Goal: Task Accomplishment & Management: Manage account settings

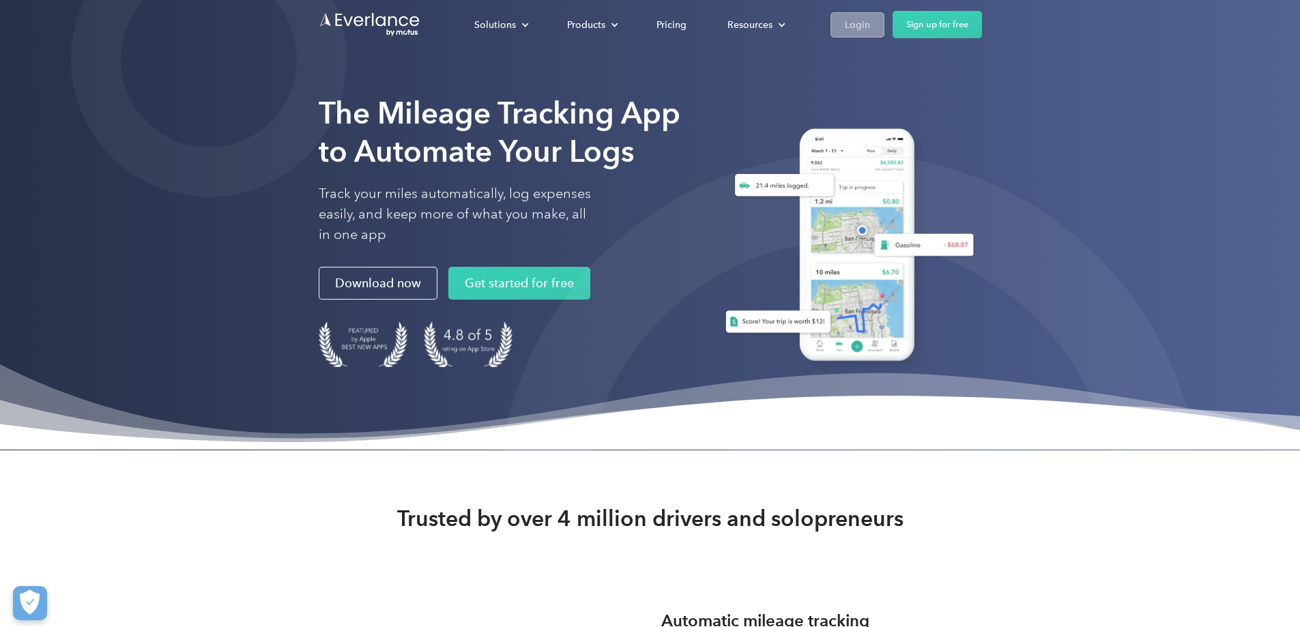
click at [870, 24] on div "Login" at bounding box center [857, 24] width 25 height 17
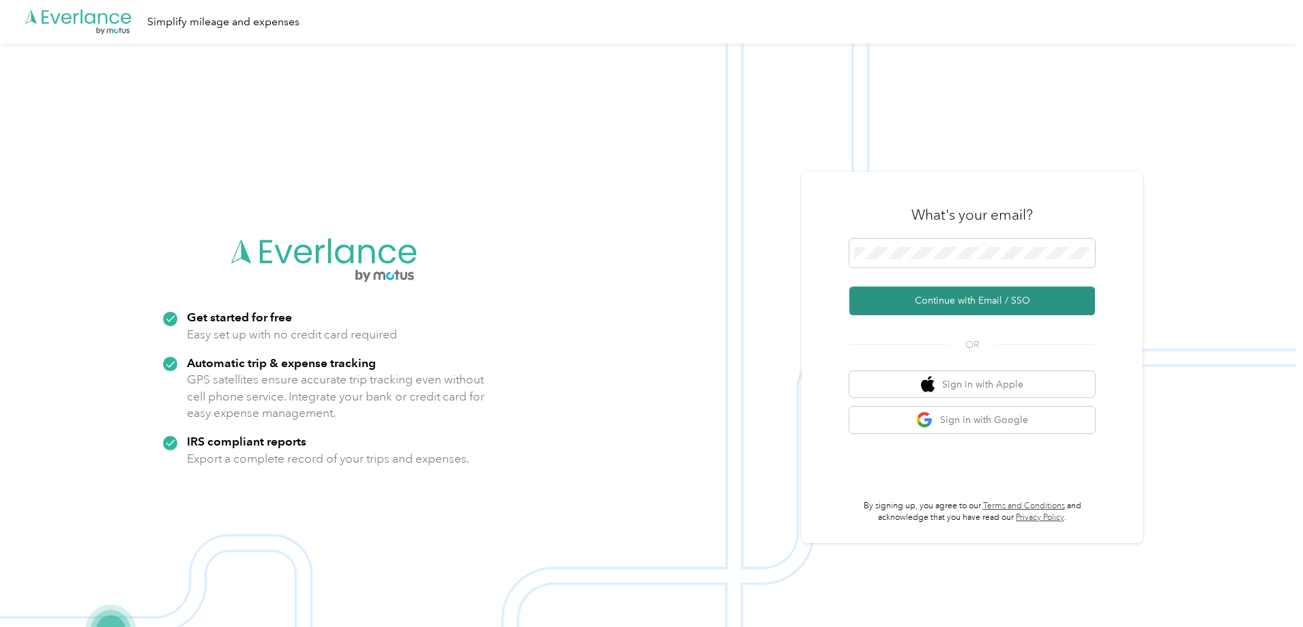
click at [958, 298] on button "Continue with Email / SSO" at bounding box center [972, 301] width 246 height 29
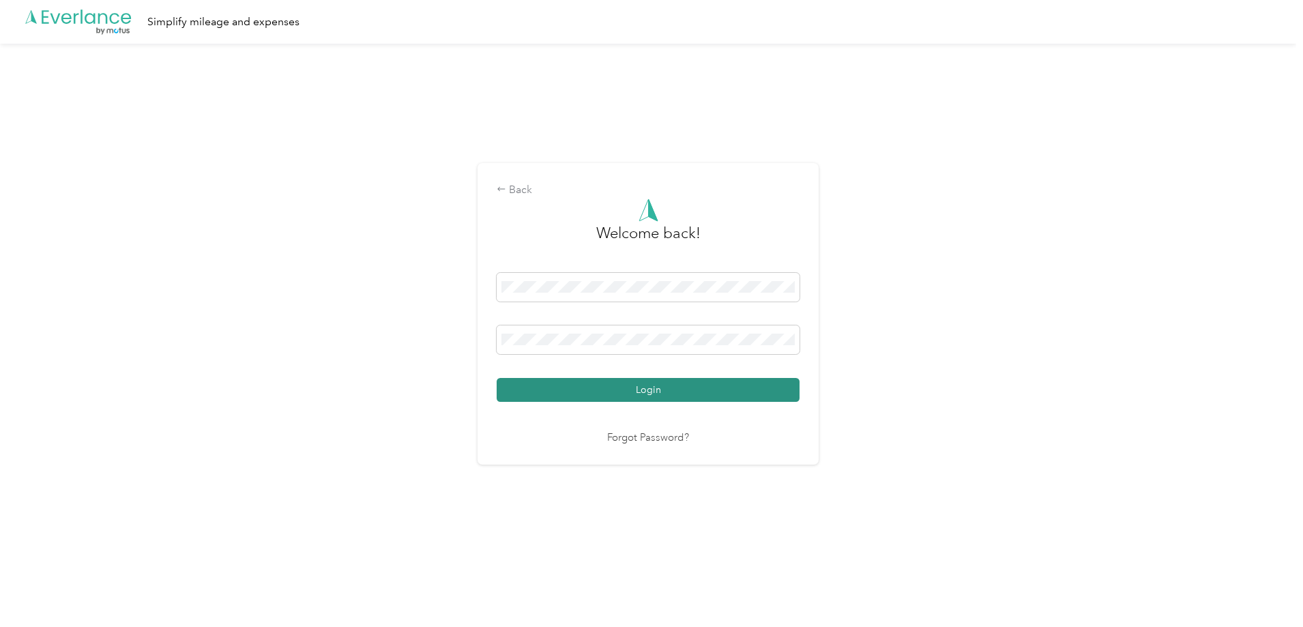
click at [642, 391] on button "Login" at bounding box center [648, 390] width 303 height 24
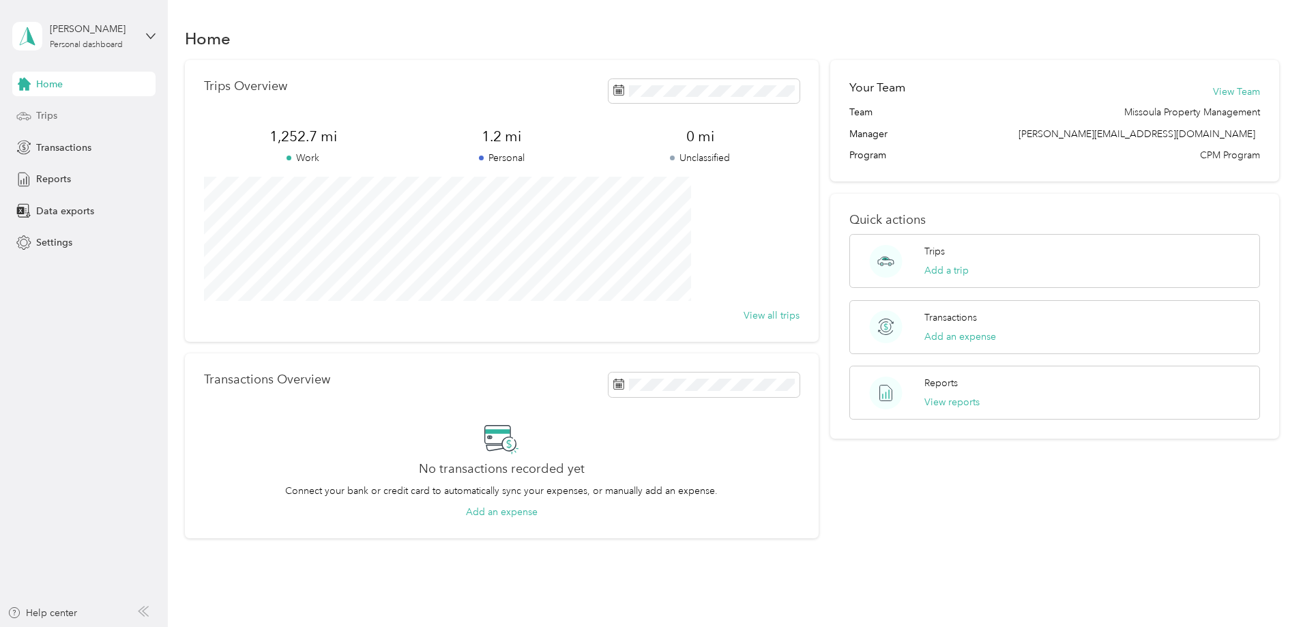
click at [31, 113] on icon at bounding box center [23, 115] width 15 height 15
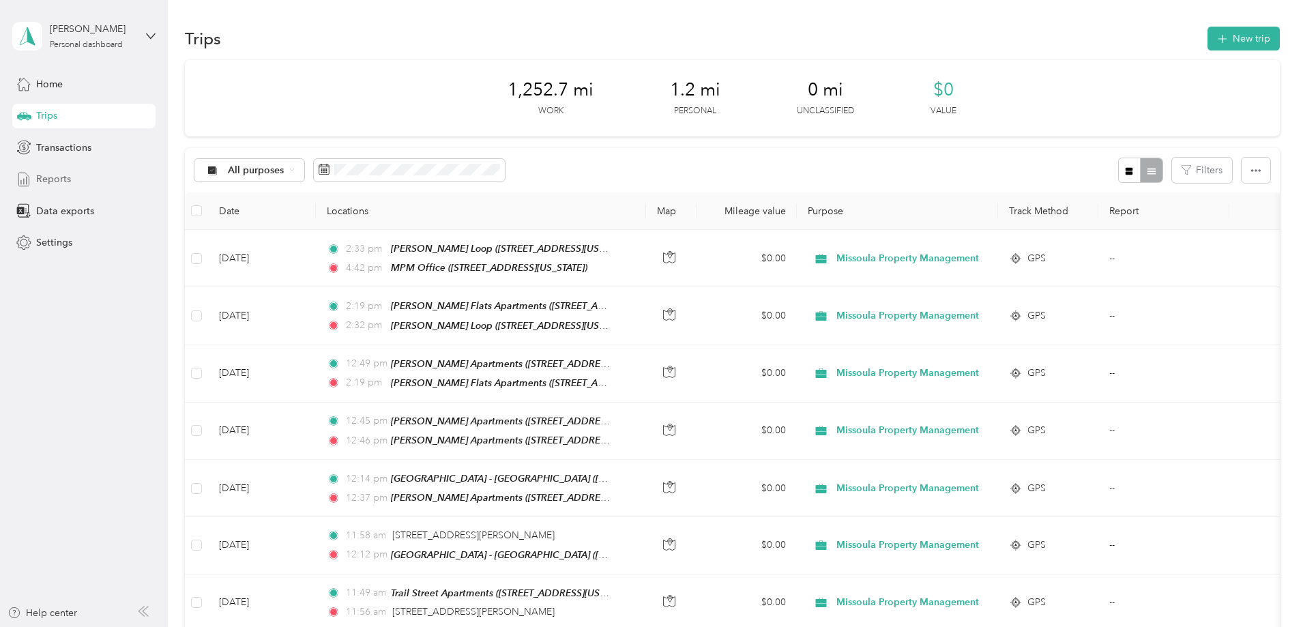
click at [44, 176] on span "Reports" at bounding box center [53, 179] width 35 height 14
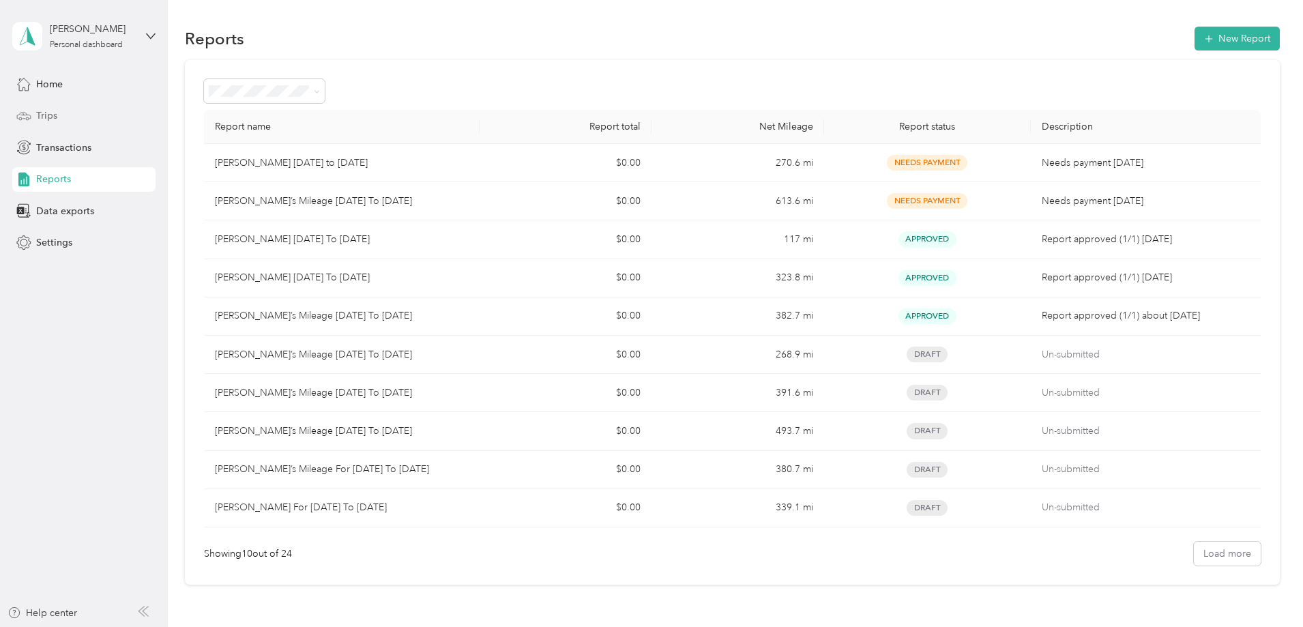
click at [53, 115] on span "Trips" at bounding box center [46, 115] width 21 height 14
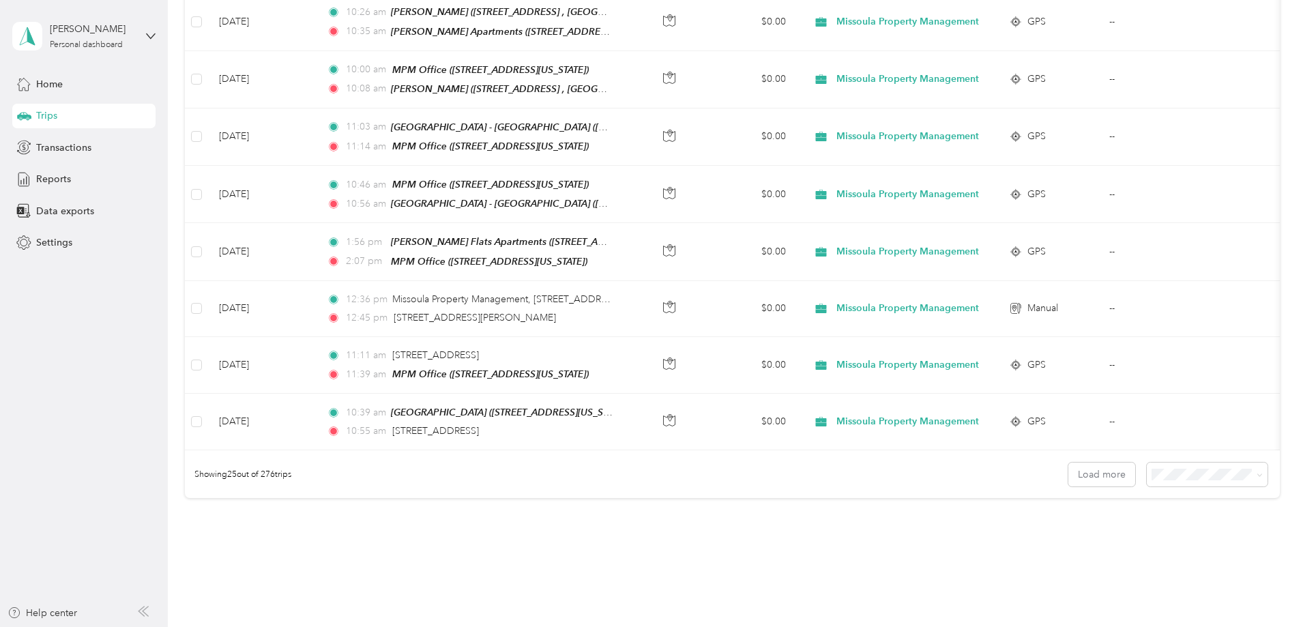
scroll to position [1252, 0]
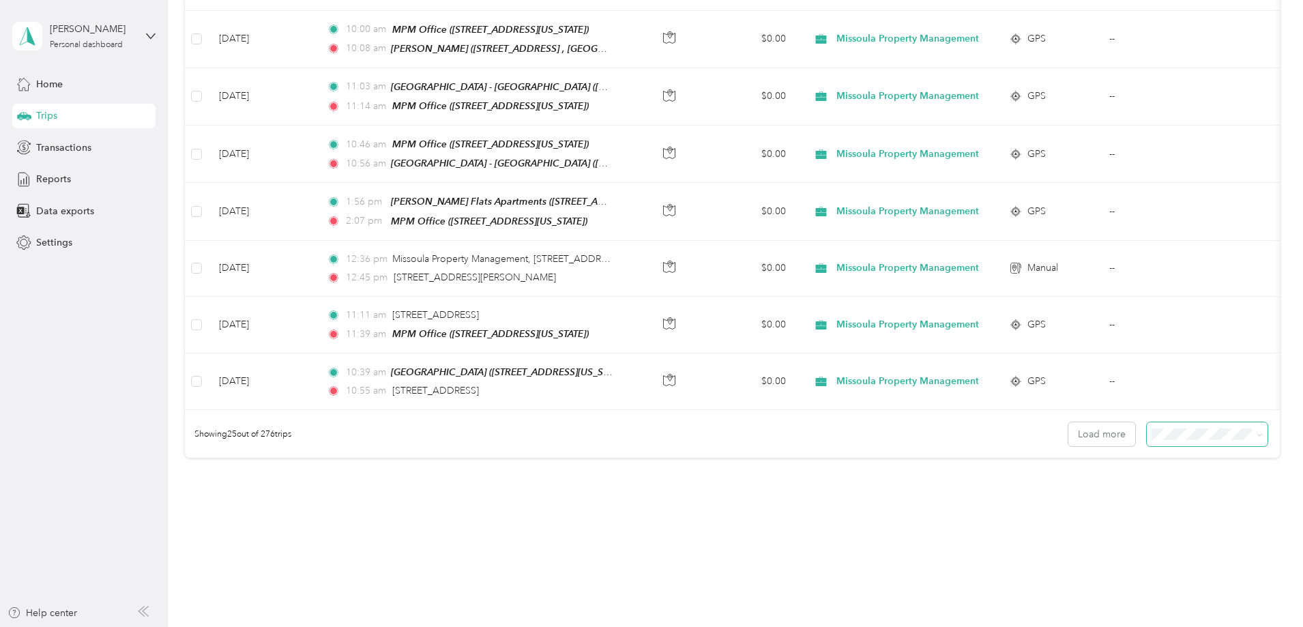
click at [1257, 428] on span at bounding box center [1260, 434] width 6 height 12
click at [1090, 482] on span "100 per load" at bounding box center [1090, 486] width 56 height 12
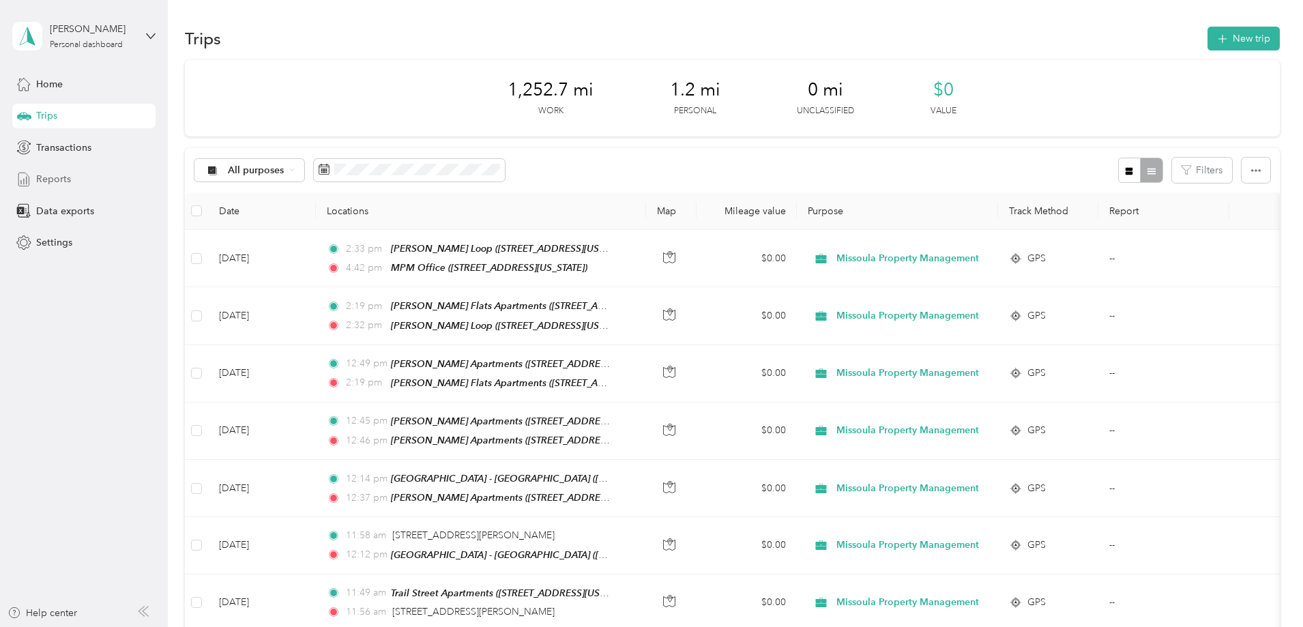
click at [59, 174] on span "Reports" at bounding box center [53, 179] width 35 height 14
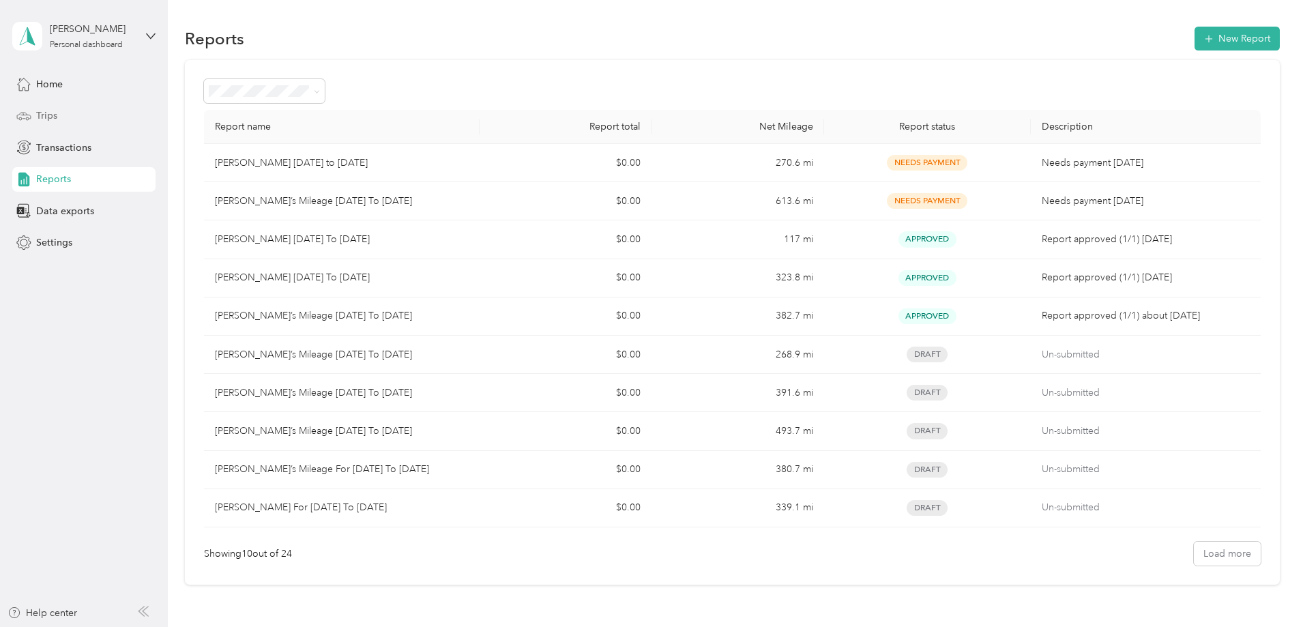
click at [49, 111] on span "Trips" at bounding box center [46, 115] width 21 height 14
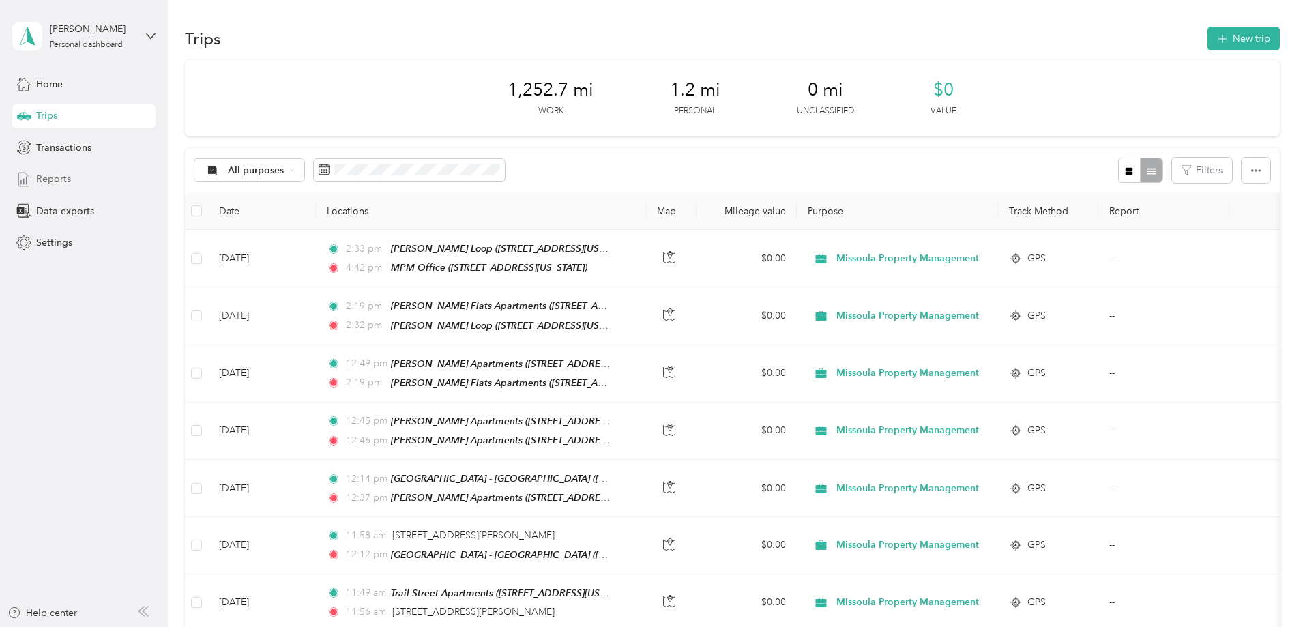
click at [37, 179] on span "Reports" at bounding box center [53, 179] width 35 height 14
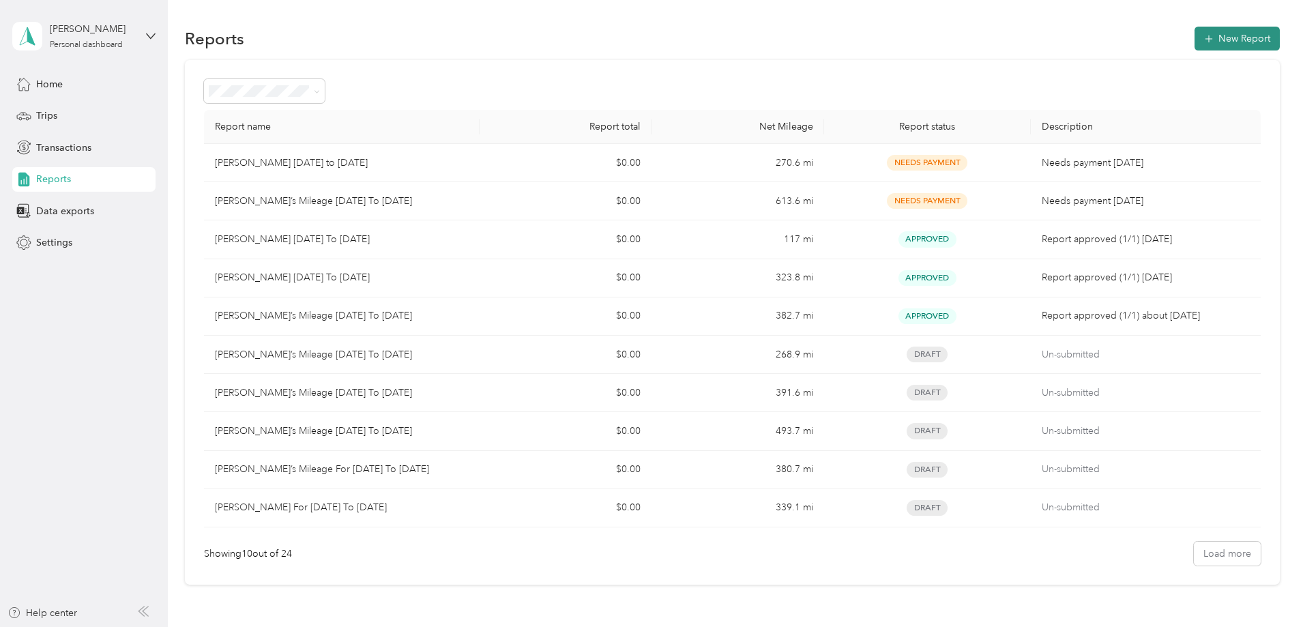
click at [1194, 40] on button "New Report" at bounding box center [1236, 39] width 85 height 24
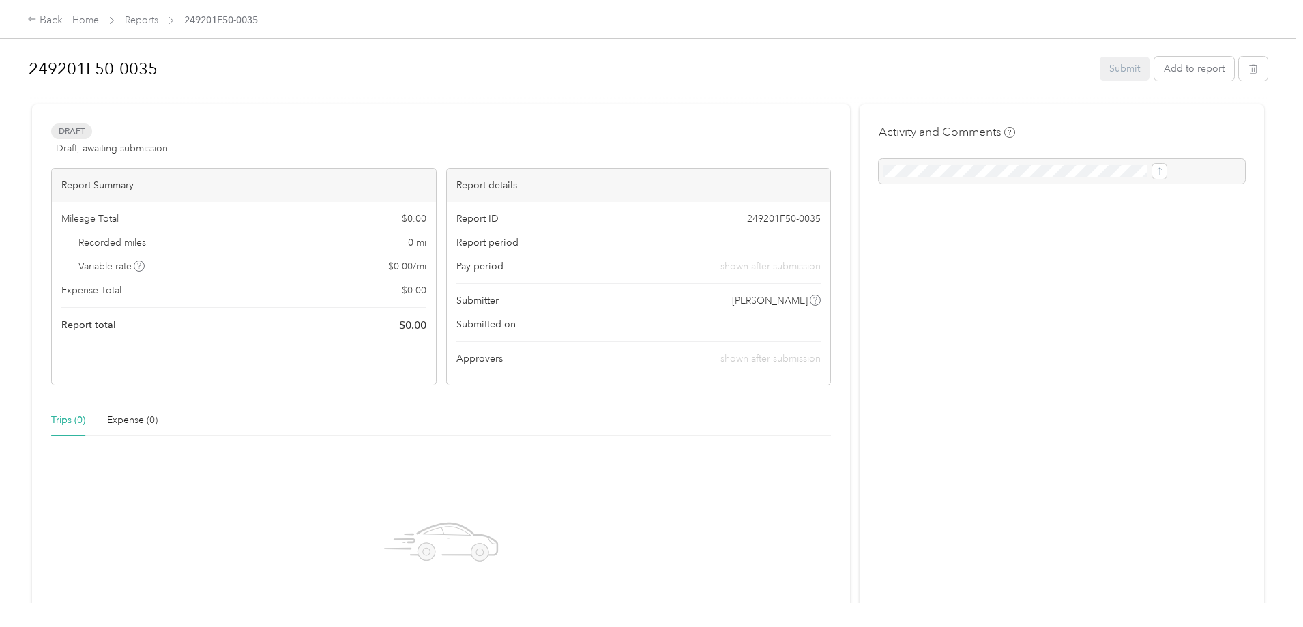
click at [92, 133] on span "Draft" at bounding box center [71, 131] width 41 height 16
click at [203, 71] on h1 "249201F50-0035" at bounding box center [559, 69] width 1061 height 33
click at [59, 53] on div "Back Home Reports 249201F50-0035 249201F50-0035 Submit Add to report Draft Draf…" at bounding box center [648, 313] width 1296 height 627
click at [1154, 74] on button "Add to report" at bounding box center [1194, 71] width 80 height 24
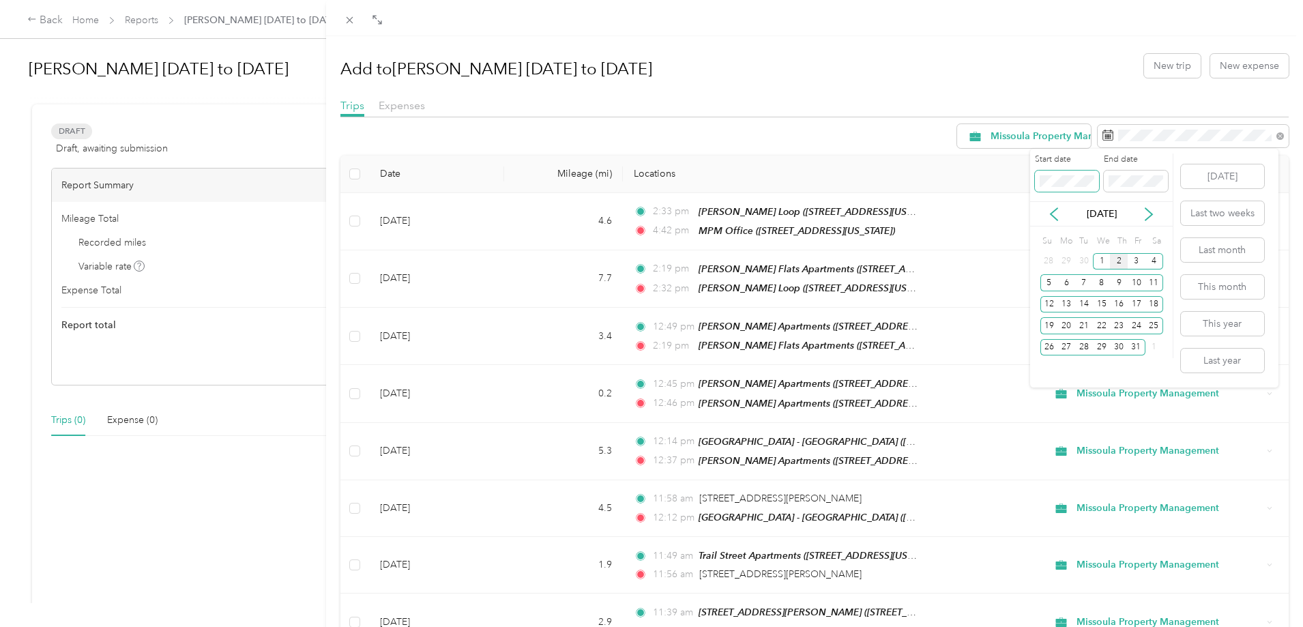
click at [992, 626] on div "Drag to resize Click to close Add to Jaylene Mileage 9/3/25 to 10/1/25 New trip…" at bounding box center [648, 627] width 1296 height 0
click at [1055, 217] on icon at bounding box center [1054, 214] width 7 height 12
click at [1085, 329] on div "23" at bounding box center [1084, 325] width 18 height 17
click at [1147, 218] on icon at bounding box center [1148, 214] width 7 height 12
click at [1141, 174] on span at bounding box center [1136, 182] width 64 height 22
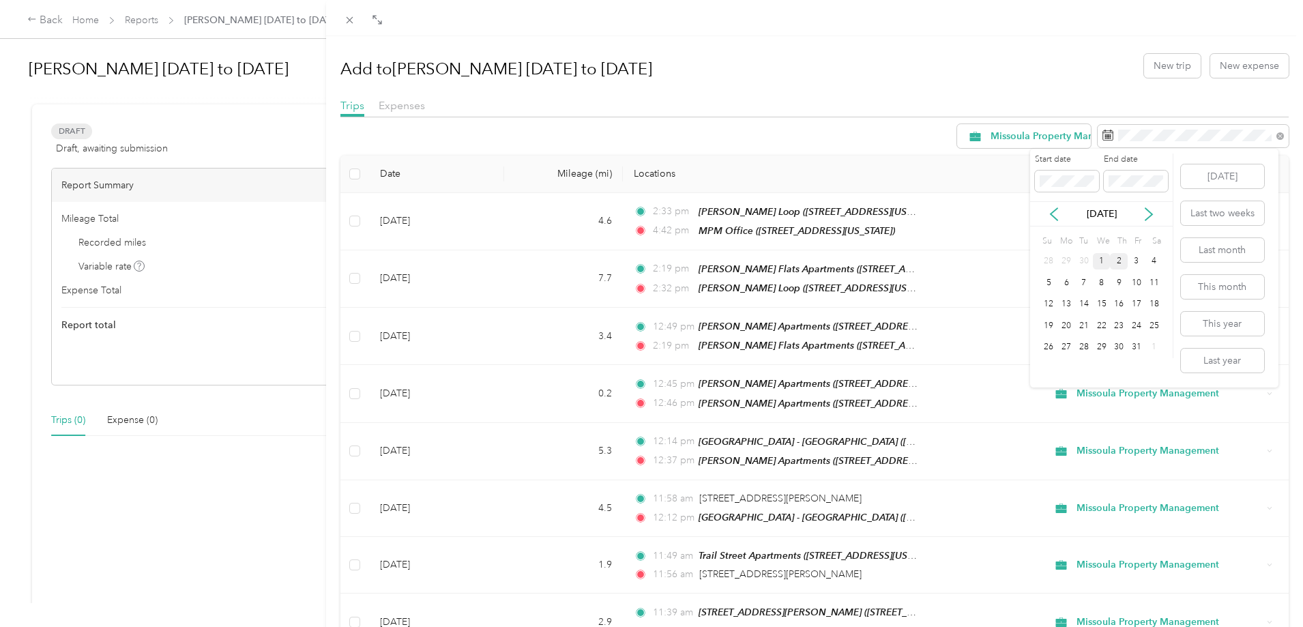
click at [1099, 257] on div "1" at bounding box center [1102, 261] width 18 height 17
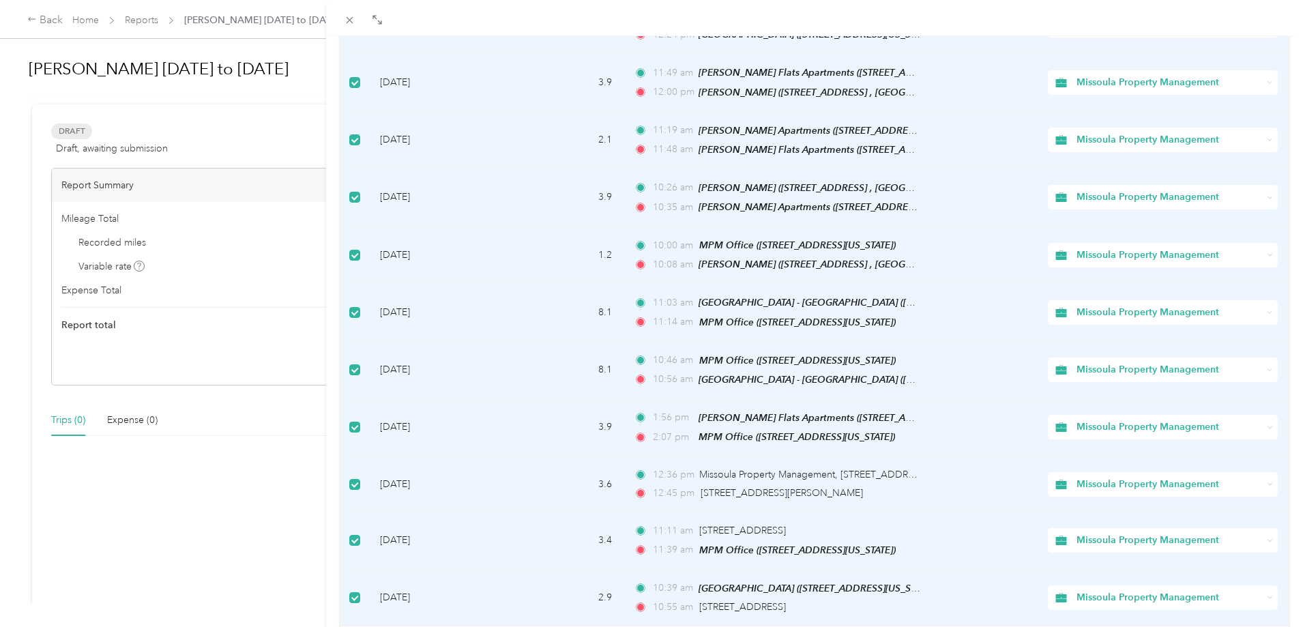
scroll to position [1074, 0]
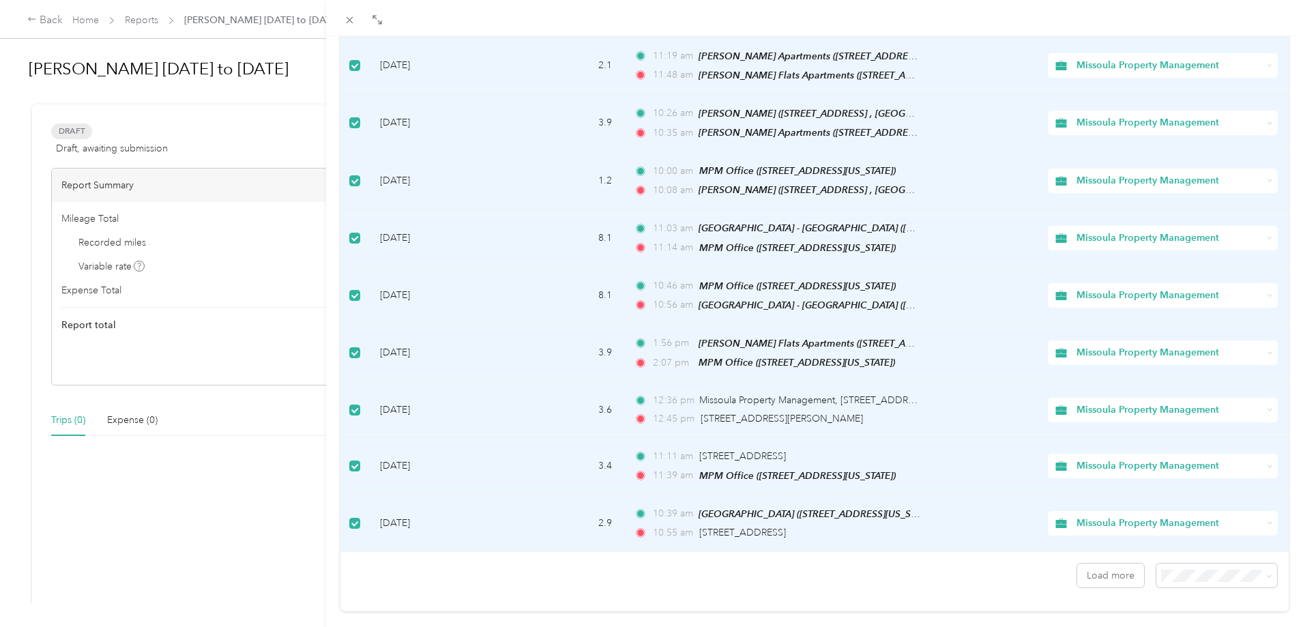
click at [1176, 517] on span "100 per load" at bounding box center [1184, 520] width 56 height 12
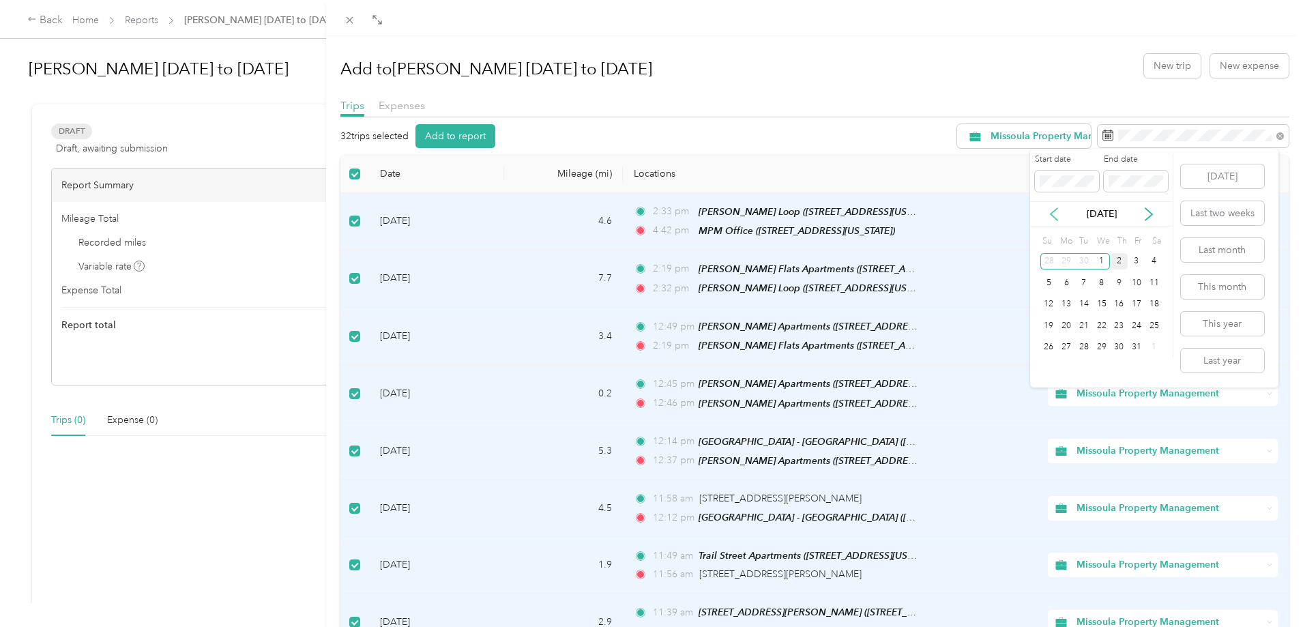
click at [1052, 214] on icon at bounding box center [1054, 214] width 14 height 14
click at [1104, 266] on div "3" at bounding box center [1102, 261] width 18 height 17
click at [1053, 174] on div "Start date End date" at bounding box center [1101, 177] width 143 height 48
drag, startPoint x: 1142, startPoint y: 210, endPoint x: 1149, endPoint y: 212, distance: 7.1
click at [1150, 216] on icon at bounding box center [1149, 214] width 14 height 14
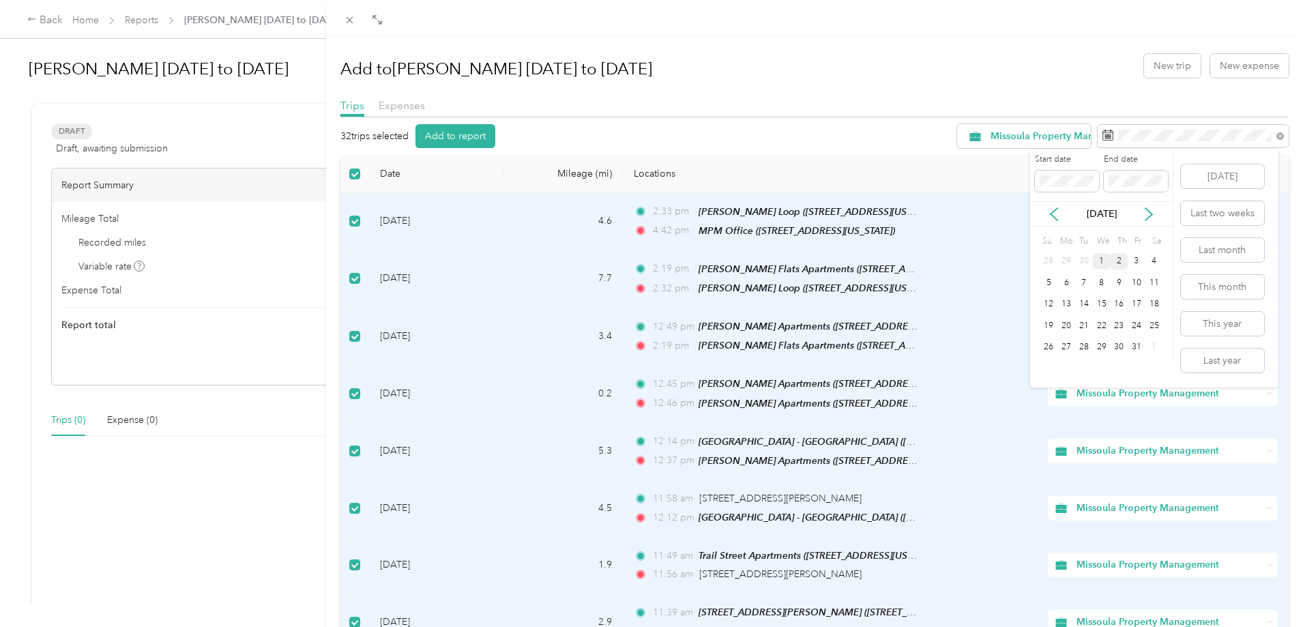
click at [1102, 258] on div "1" at bounding box center [1102, 261] width 18 height 17
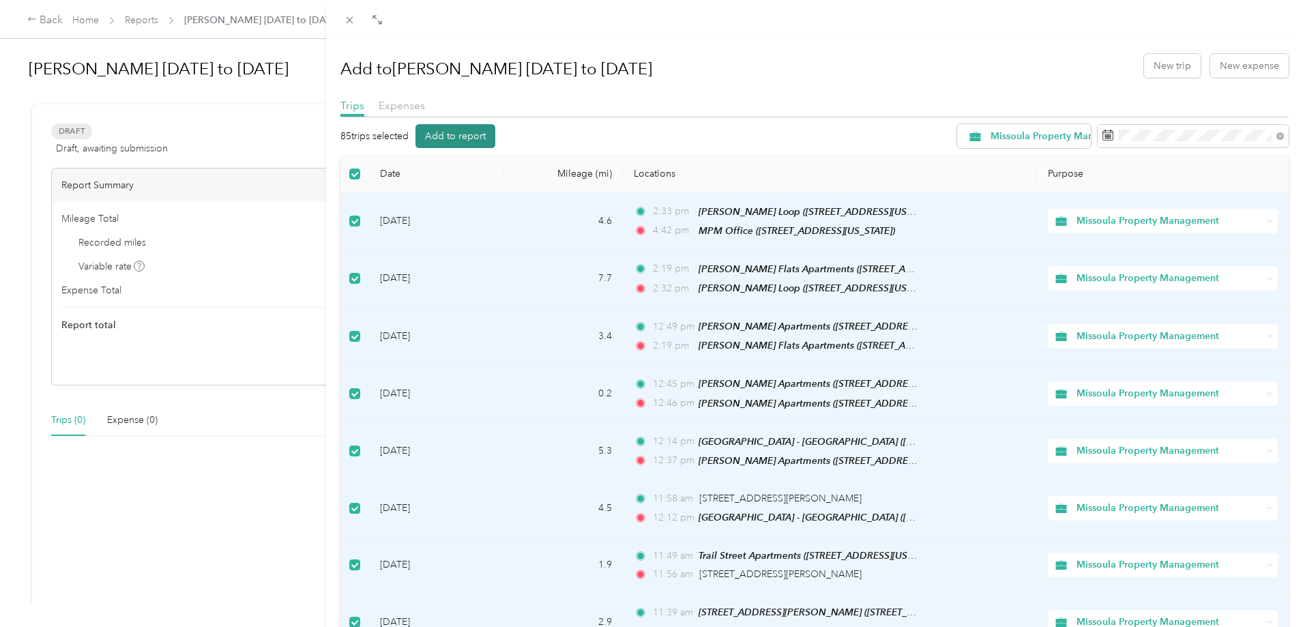
click at [450, 139] on button "Add to report" at bounding box center [455, 136] width 80 height 24
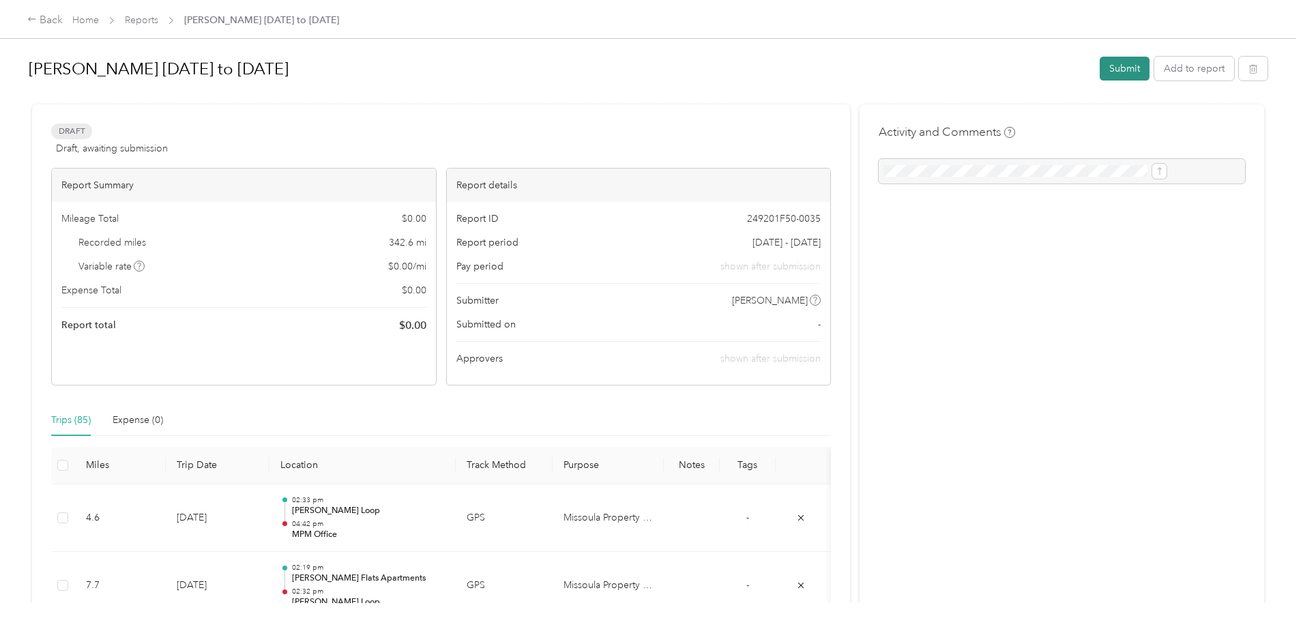
click at [1100, 64] on button "Submit" at bounding box center [1125, 69] width 50 height 24
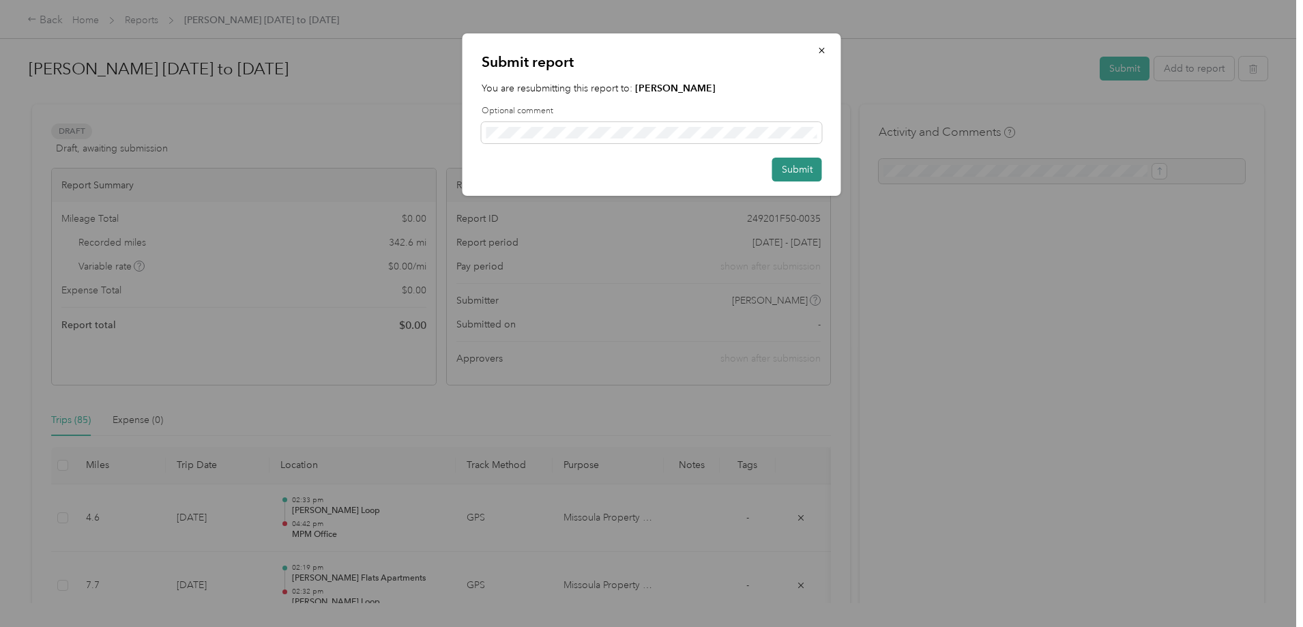
click at [791, 164] on button "Submit" at bounding box center [797, 170] width 50 height 24
